Goal: Task Accomplishment & Management: Complete application form

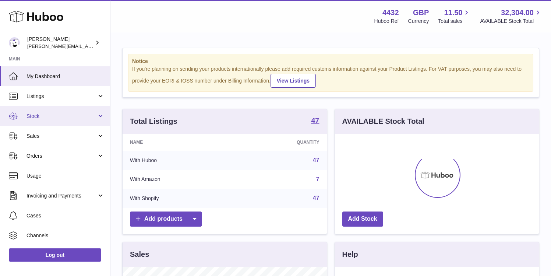
scroll to position [115, 204]
click at [72, 118] on span "Stock" at bounding box center [61, 116] width 70 height 7
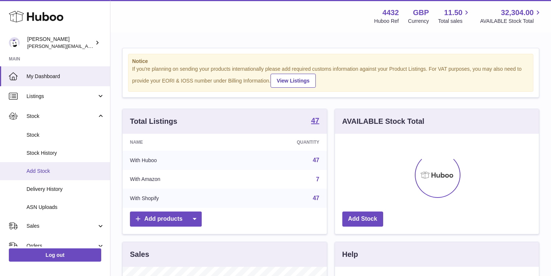
click at [66, 166] on link "Add Stock" at bounding box center [55, 171] width 110 height 18
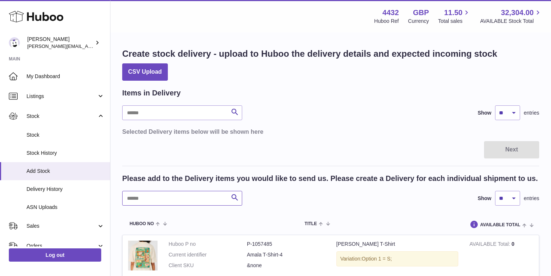
click at [201, 199] on input "text" at bounding box center [182, 198] width 120 height 15
type input "****"
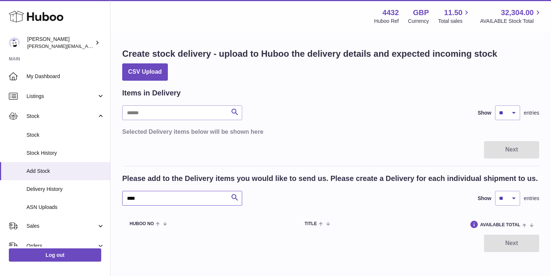
scroll to position [34, 0]
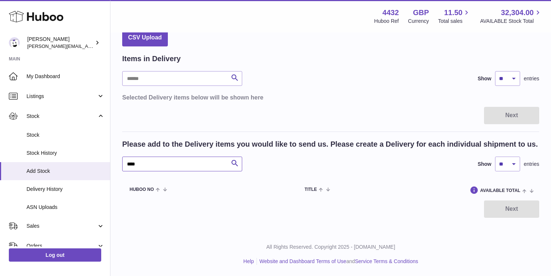
click at [172, 167] on input "****" at bounding box center [182, 163] width 120 height 15
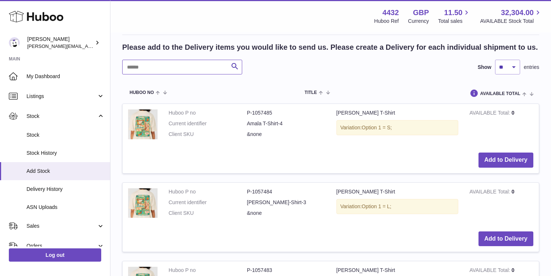
scroll to position [141, 0]
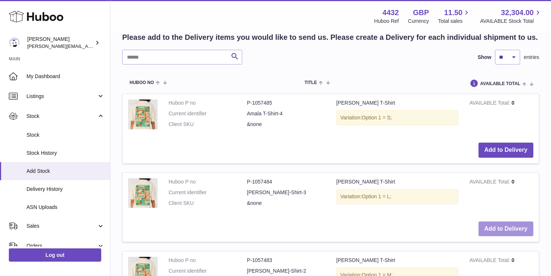
click at [493, 227] on button "Add to Delivery" at bounding box center [505, 228] width 55 height 15
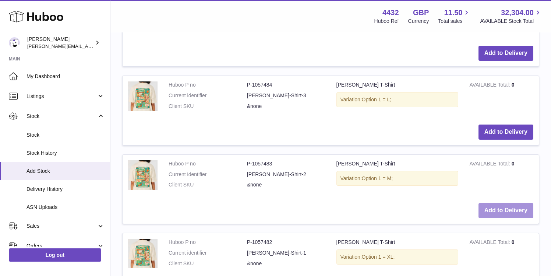
click at [501, 209] on button "Add to Delivery" at bounding box center [505, 210] width 55 height 15
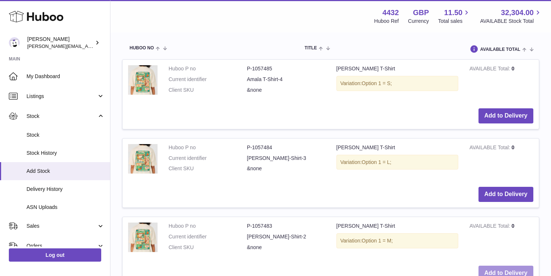
scroll to position [338, 0]
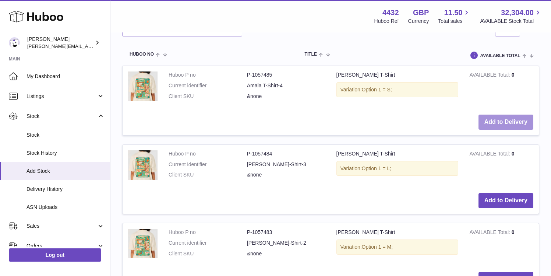
click at [501, 123] on button "Add to Delivery" at bounding box center [505, 121] width 55 height 15
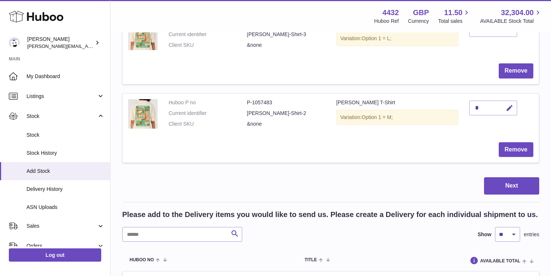
scroll to position [210, 0]
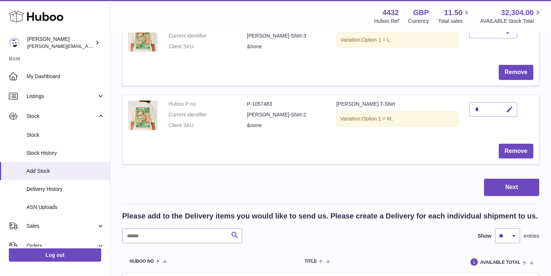
click at [514, 112] on button "button" at bounding box center [508, 109] width 17 height 15
type input "*"
click at [512, 105] on button "submit" at bounding box center [508, 109] width 14 height 12
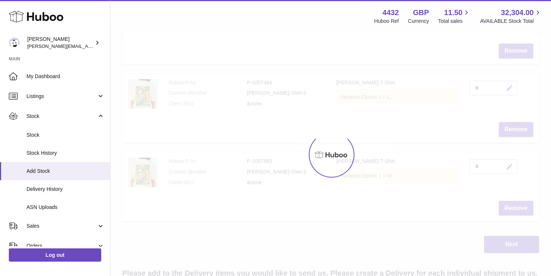
scroll to position [148, 0]
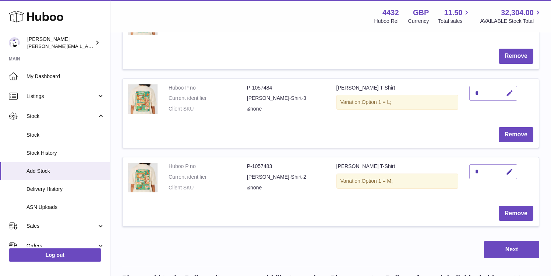
click at [510, 88] on button "button" at bounding box center [508, 93] width 17 height 15
type input "*"
click at [510, 92] on icon "submit" at bounding box center [509, 93] width 7 height 7
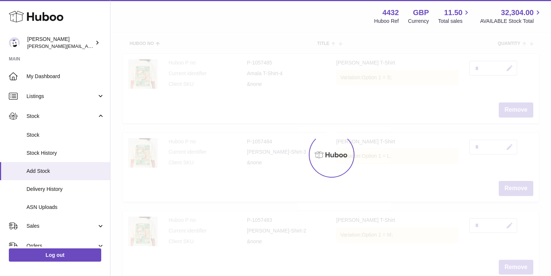
scroll to position [89, 0]
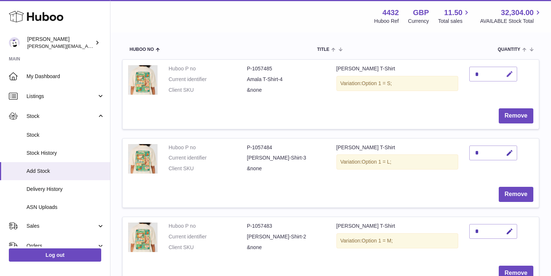
click at [510, 74] on icon "button" at bounding box center [509, 74] width 8 height 8
type input "*"
click at [509, 76] on icon "submit" at bounding box center [509, 74] width 7 height 7
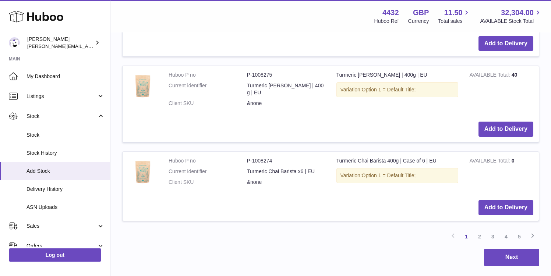
scroll to position [1086, 0]
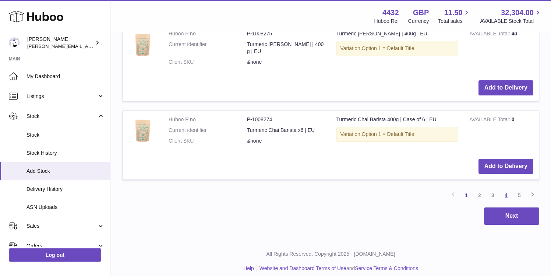
click at [507, 188] on link "4" at bounding box center [505, 194] width 13 height 13
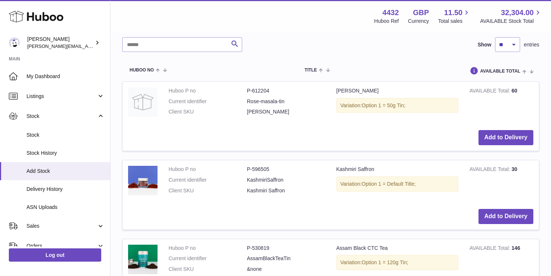
scroll to position [402, 0]
click at [491, 133] on button "Add to Delivery" at bounding box center [505, 136] width 55 height 15
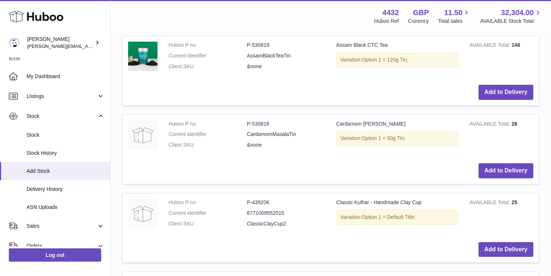
scroll to position [691, 0]
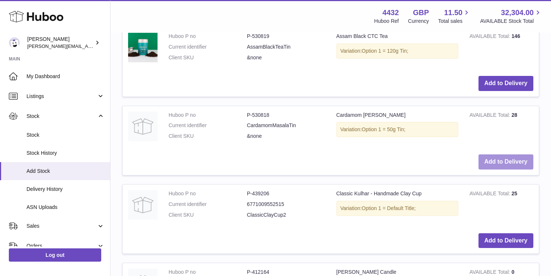
click at [501, 160] on button "Add to Delivery" at bounding box center [505, 161] width 55 height 15
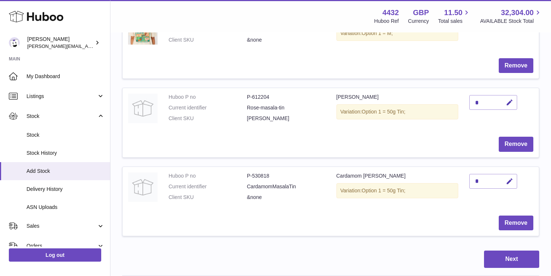
scroll to position [298, 0]
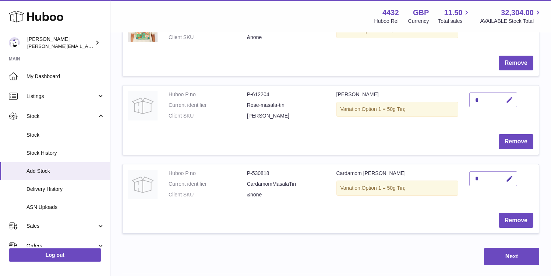
click at [508, 102] on icon "button" at bounding box center [509, 100] width 8 height 8
type input "**"
click at [514, 101] on button "submit" at bounding box center [508, 100] width 14 height 12
click at [510, 177] on icon "button" at bounding box center [509, 179] width 8 height 8
type input "**"
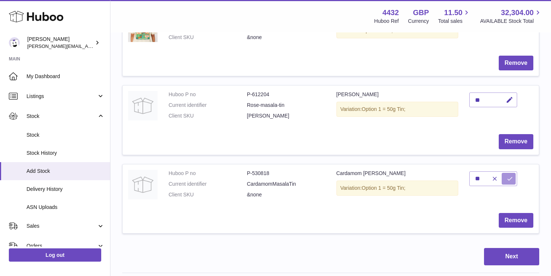
click at [514, 177] on button "submit" at bounding box center [508, 179] width 14 height 12
click at [500, 252] on button "Next" at bounding box center [511, 256] width 55 height 17
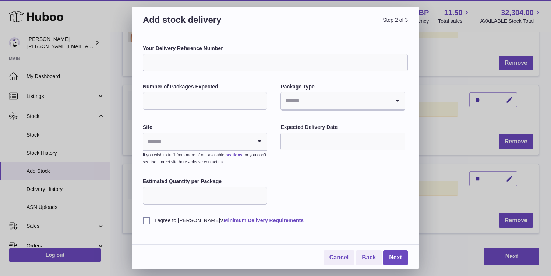
click at [212, 57] on input "Your Delivery Reference Number" at bounding box center [275, 63] width 265 height 18
type input "********"
click at [173, 96] on input "Number of Packages Expected" at bounding box center [205, 101] width 124 height 18
type input "*"
click at [281, 101] on input "Search for option" at bounding box center [335, 100] width 109 height 17
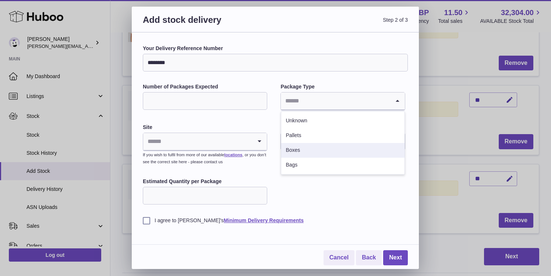
click at [304, 143] on li "Boxes" at bounding box center [342, 150] width 123 height 15
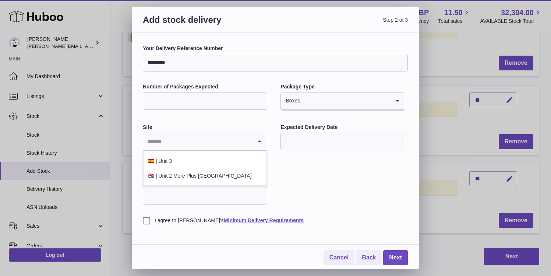
click at [205, 146] on input "Search for option" at bounding box center [197, 141] width 109 height 17
click at [201, 175] on li "🇬🇧 | Unit 2 More Plus Central Park" at bounding box center [204, 175] width 123 height 15
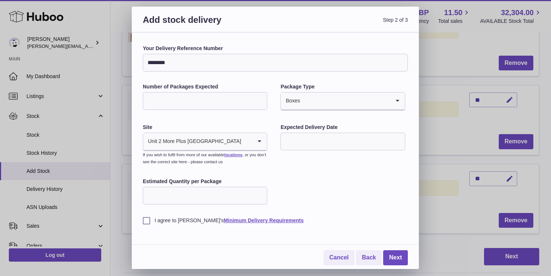
click at [342, 137] on input "text" at bounding box center [342, 141] width 124 height 18
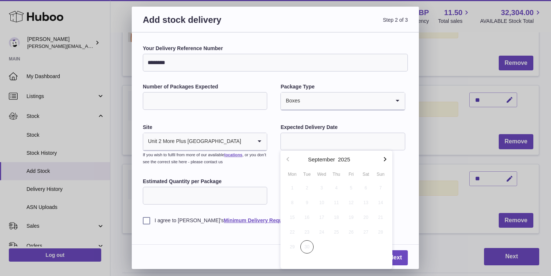
click at [382, 160] on icon "button" at bounding box center [384, 159] width 9 height 9
click at [354, 189] on span "3" at bounding box center [350, 187] width 13 height 13
type input "**********"
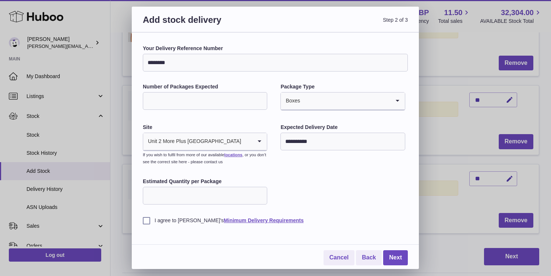
click at [191, 199] on input "Estimated Quantity per Package" at bounding box center [205, 196] width 124 height 18
type input "**"
click at [150, 219] on label "I agree to Huboo's Minimum Delivery Requirements" at bounding box center [275, 220] width 265 height 7
click at [389, 256] on link "Next" at bounding box center [395, 257] width 25 height 15
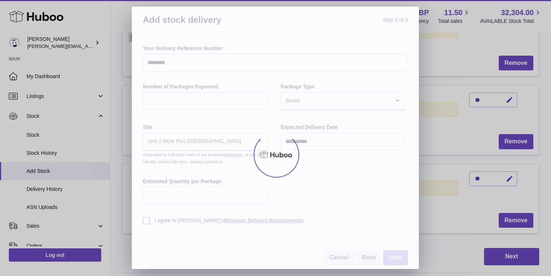
scroll to position [278, 0]
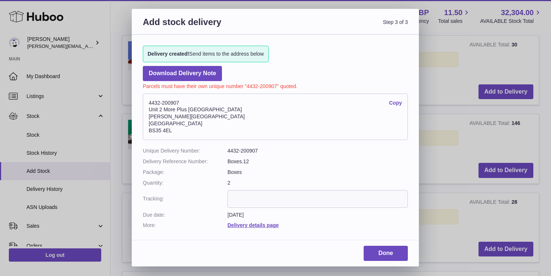
click at [395, 245] on div "Add stock delivery Step 3 of 3 Delivery created! Send items to the address belo…" at bounding box center [275, 137] width 287 height 257
click at [397, 248] on link "Done" at bounding box center [385, 252] width 44 height 15
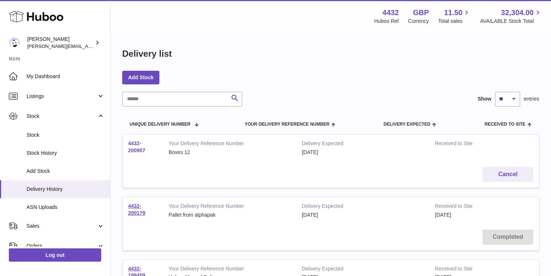
click at [131, 142] on link "4432-200907" at bounding box center [136, 146] width 17 height 13
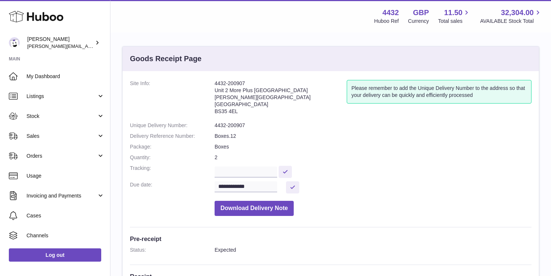
scroll to position [1, 0]
